Goal: Find specific page/section: Find specific page/section

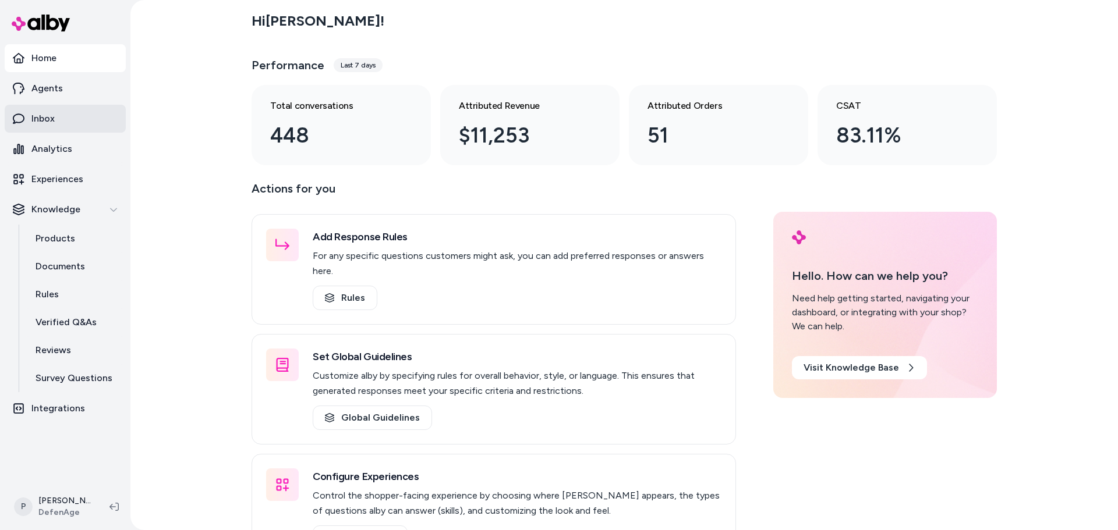
click at [52, 114] on p "Inbox" at bounding box center [42, 119] width 23 height 14
